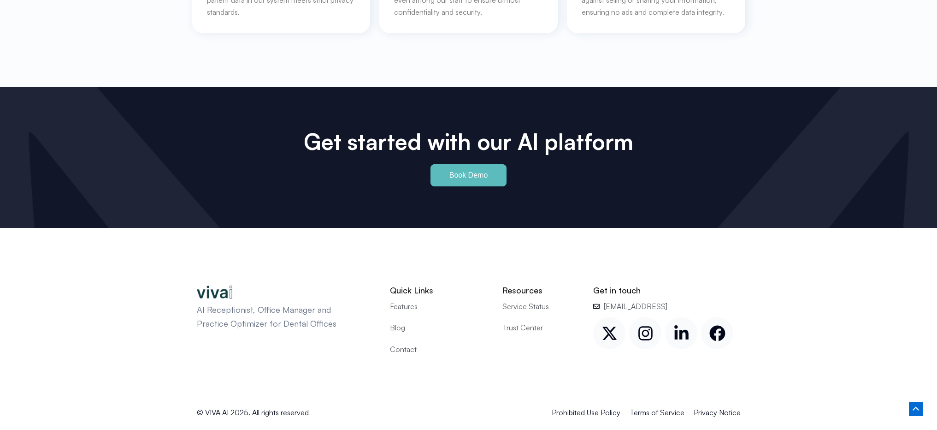
scroll to position [4263, 0]
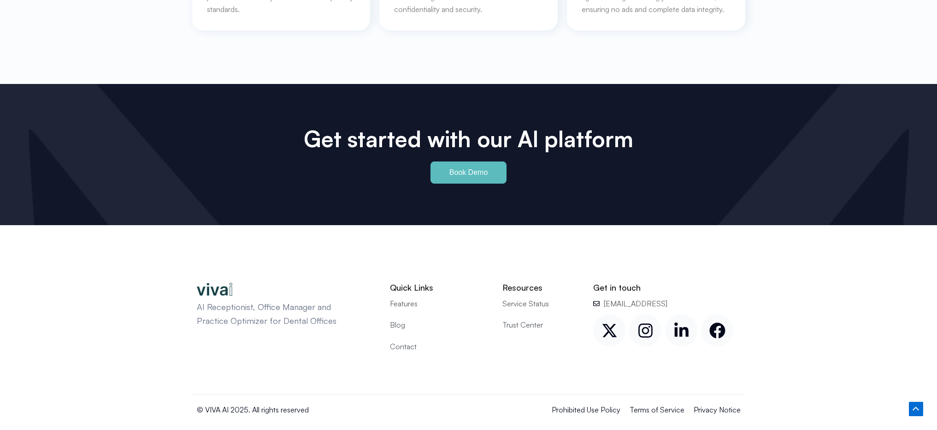
click at [521, 319] on span "Trust Center" at bounding box center [522, 325] width 41 height 12
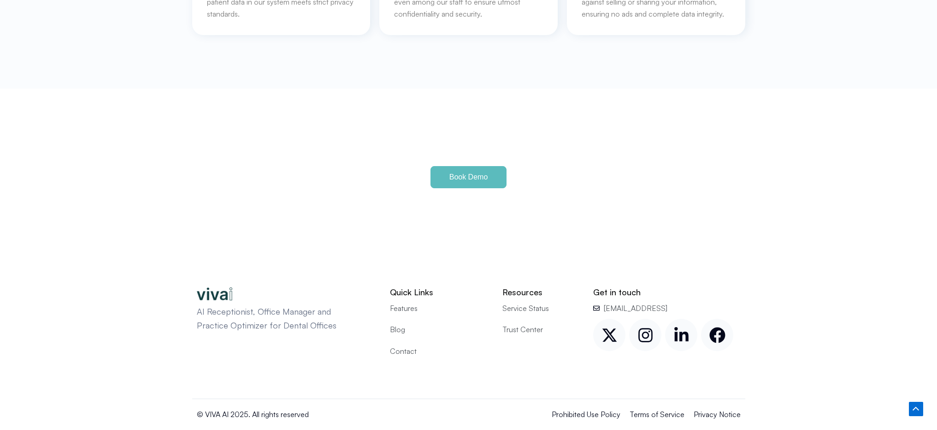
scroll to position [4263, 0]
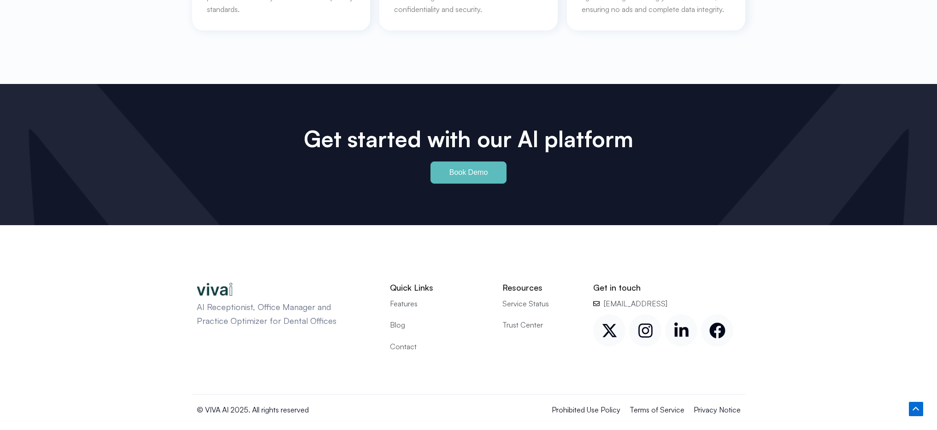
click at [525, 319] on span "Trust Center" at bounding box center [522, 325] width 41 height 12
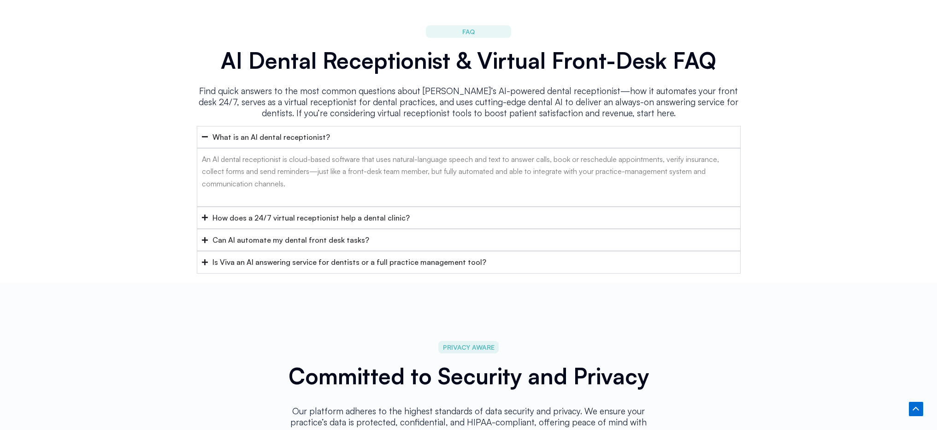
scroll to position [3638, 0]
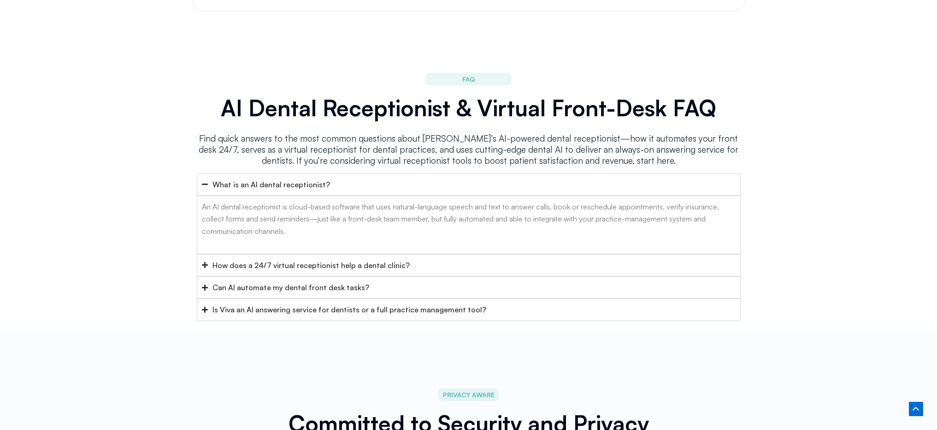
click at [531, 298] on summary "Is Viva an AI answering service for dentists or a full practice management tool?" at bounding box center [469, 309] width 544 height 22
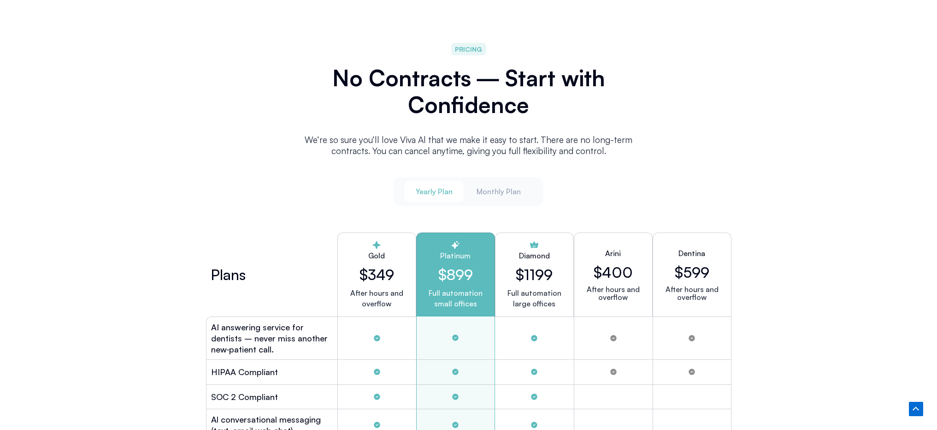
scroll to position [2485, 0]
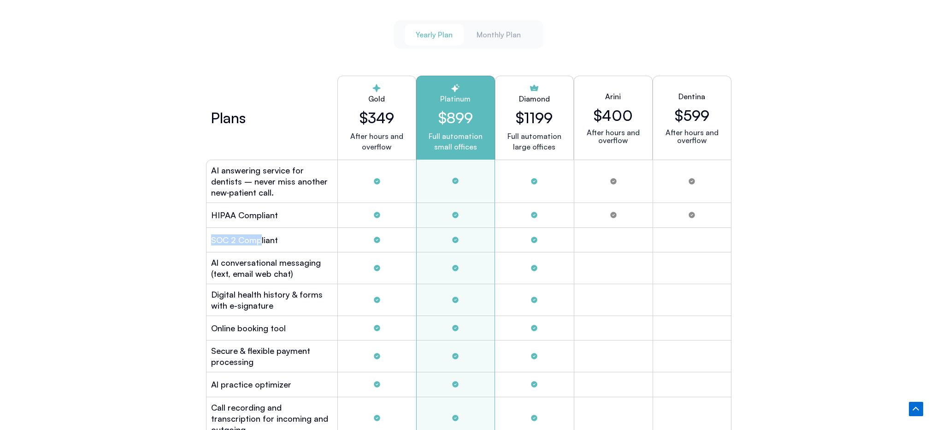
drag, startPoint x: 211, startPoint y: 236, endPoint x: 268, endPoint y: 234, distance: 57.6
click at [267, 235] on h2 "SOC 2 Compliant" at bounding box center [244, 239] width 67 height 11
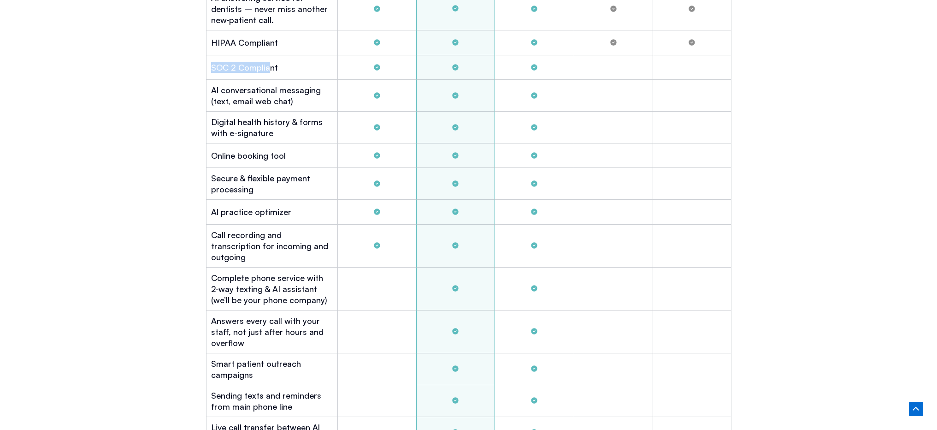
scroll to position [2449, 0]
